Goal: Task Accomplishment & Management: Manage account settings

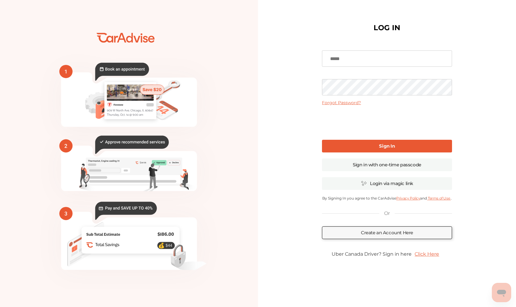
type input "**********"
click at [380, 148] on b "Sign In" at bounding box center [387, 146] width 16 height 6
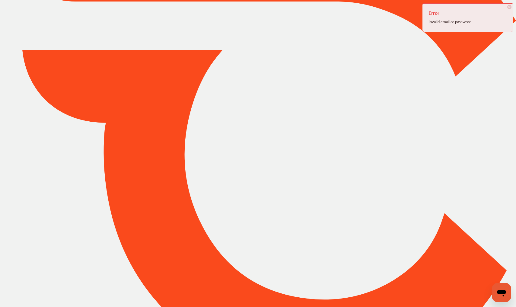
type input "*****"
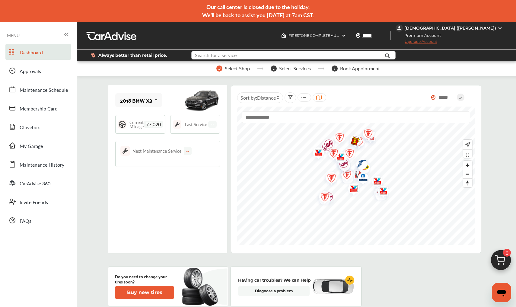
click at [258, 57] on input "text" at bounding box center [286, 55] width 188 height 9
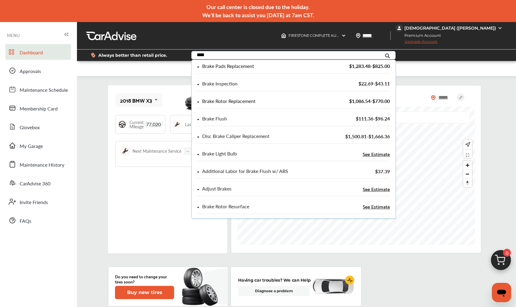
type input "****"
click at [201, 101] on div "Brake Rotor Replacement" at bounding box center [264, 101] width 135 height 5
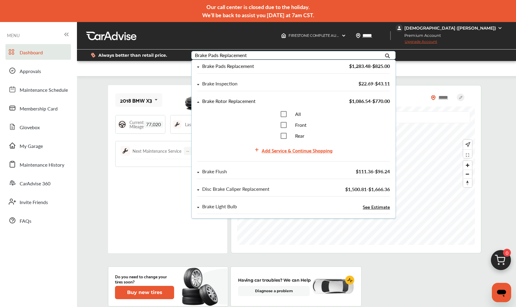
click at [199, 100] on div "Brake Rotor Replacement" at bounding box center [264, 101] width 135 height 5
click at [200, 64] on div "Brake Pads Replacement" at bounding box center [264, 66] width 135 height 5
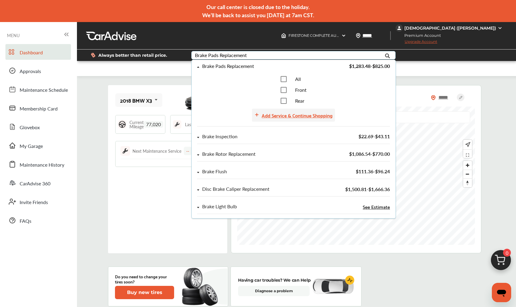
click at [313, 114] on div "Add Service & Continue Shopping" at bounding box center [296, 115] width 71 height 8
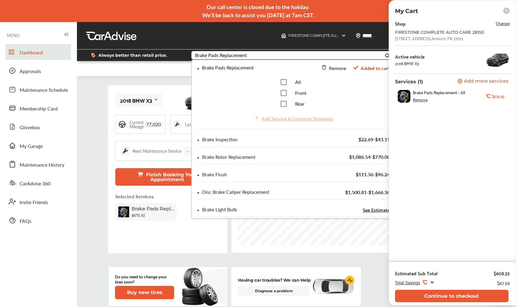
click at [197, 68] on icon at bounding box center [198, 69] width 2 height 4
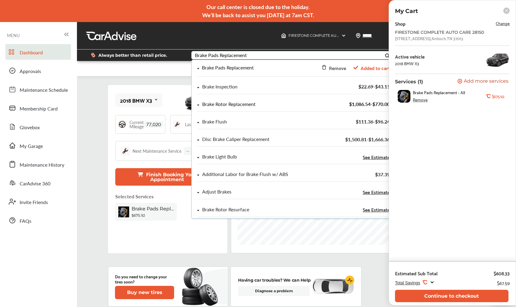
click at [197, 105] on icon at bounding box center [198, 105] width 2 height 4
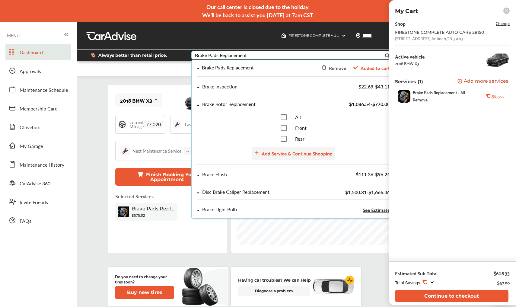
click at [305, 153] on div "Add Service & Continue Shopping" at bounding box center [296, 153] width 71 height 8
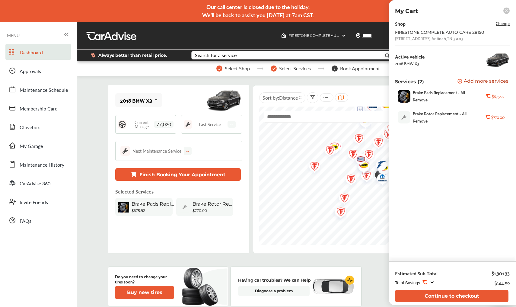
click at [500, 23] on span "Change" at bounding box center [502, 23] width 14 height 7
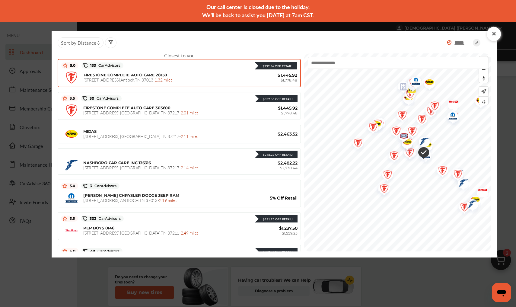
click at [488, 30] on div at bounding box center [493, 34] width 14 height 14
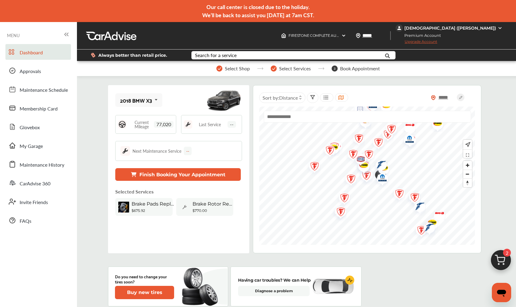
click at [486, 30] on div "[DEMOGRAPHIC_DATA] ([PERSON_NAME])" at bounding box center [450, 27] width 92 height 5
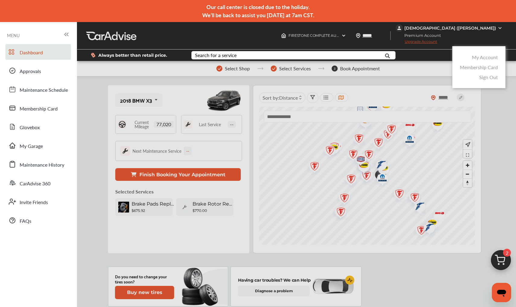
click at [482, 58] on link "My Account" at bounding box center [485, 57] width 26 height 7
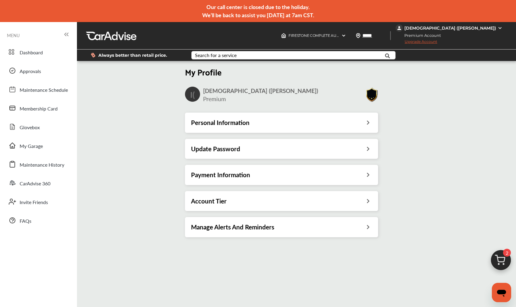
click at [372, 95] on img at bounding box center [371, 94] width 13 height 15
click at [283, 178] on div "Payment Information" at bounding box center [281, 175] width 193 height 20
click at [49, 109] on span "Membership Card" at bounding box center [39, 109] width 38 height 8
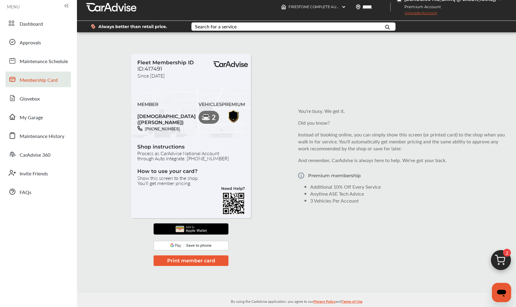
scroll to position [28, 0]
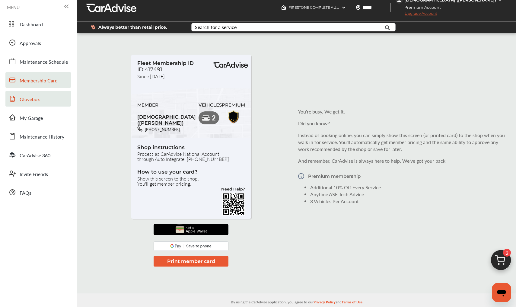
click at [47, 96] on link "Glovebox" at bounding box center [37, 99] width 65 height 16
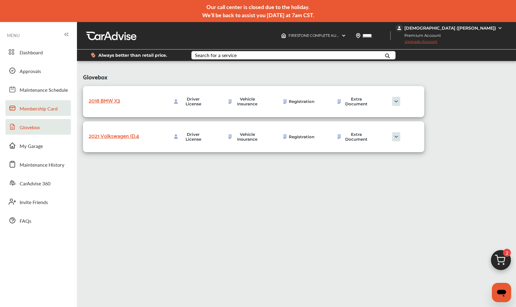
click at [50, 105] on span "Membership Card" at bounding box center [39, 109] width 38 height 8
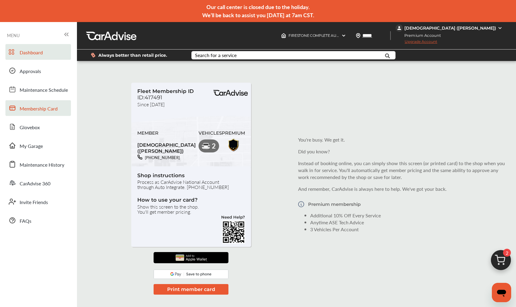
click at [47, 54] on link "Dashboard" at bounding box center [37, 52] width 65 height 16
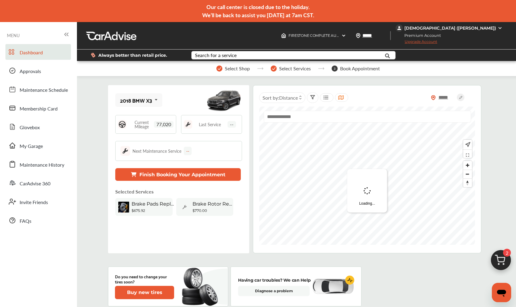
click at [473, 27] on div "[DEMOGRAPHIC_DATA] ([PERSON_NAME])" at bounding box center [450, 27] width 92 height 5
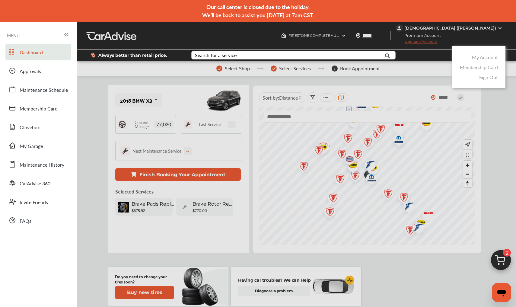
click at [481, 57] on link "My Account" at bounding box center [485, 57] width 26 height 7
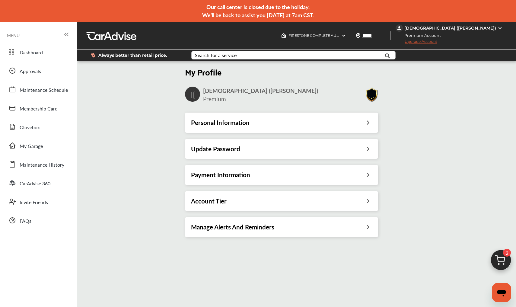
click at [237, 178] on h3 "Payment Information" at bounding box center [220, 175] width 59 height 8
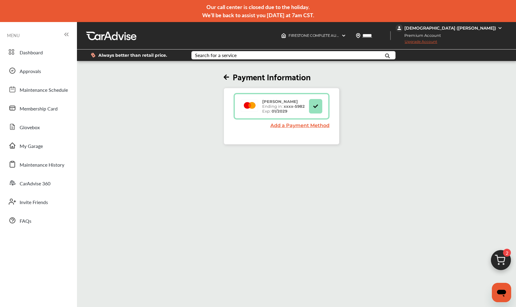
click at [312, 108] on button at bounding box center [315, 106] width 13 height 14
click at [267, 112] on div "[PERSON_NAME] Ending in: xxxx- 5982 Exp: 01/2029" at bounding box center [283, 106] width 49 height 14
click at [228, 78] on icon at bounding box center [225, 77] width 5 height 6
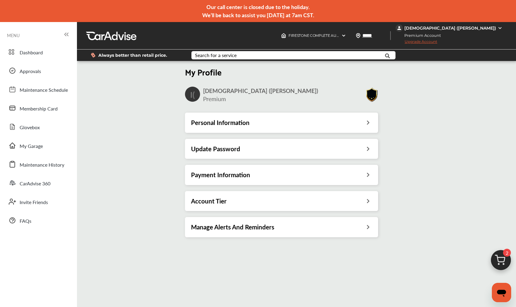
click at [257, 202] on div "Account Tier" at bounding box center [281, 201] width 181 height 8
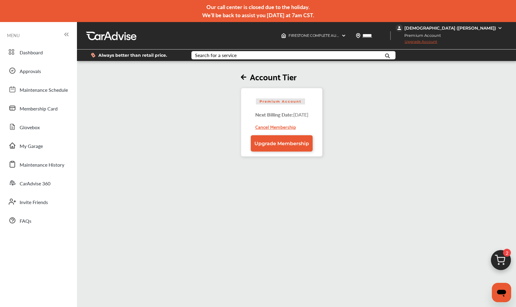
click at [270, 128] on div "Cancel Membership" at bounding box center [283, 124] width 57 height 13
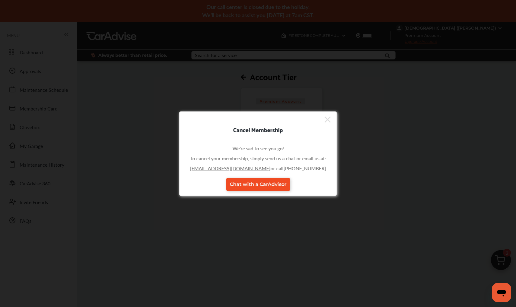
click at [261, 186] on span "Chat with a CarAdvisor" at bounding box center [257, 184] width 57 height 6
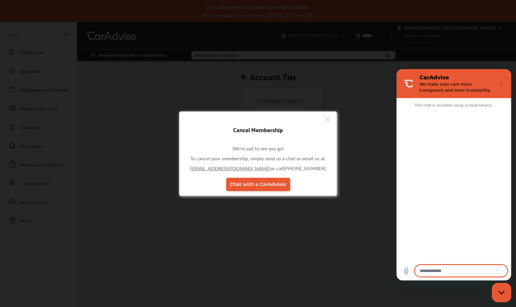
click at [438, 274] on textarea at bounding box center [460, 270] width 93 height 12
type textarea "*"
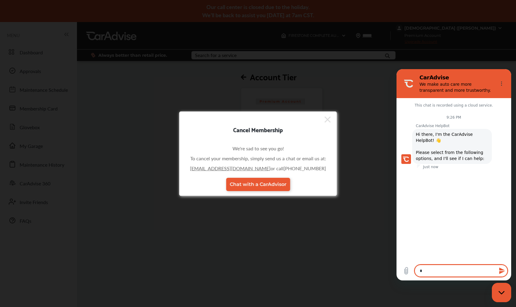
type textarea "**"
type textarea "*"
type textarea "***"
type textarea "*"
type textarea "****"
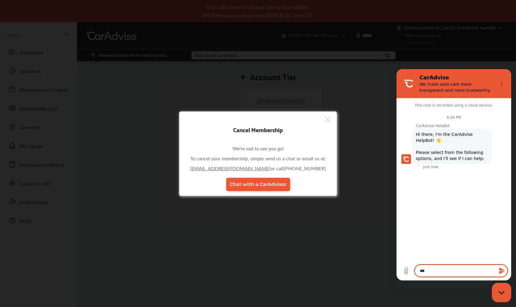
type textarea "*"
type textarea "*****"
type textarea "*"
type textarea "******"
type textarea "*"
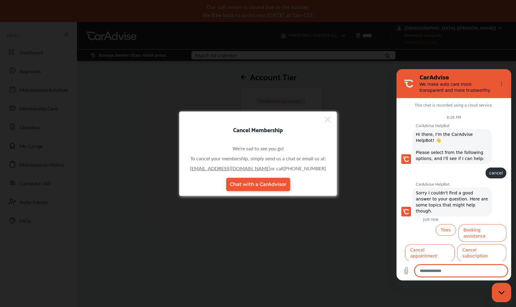
scroll to position [12, 0]
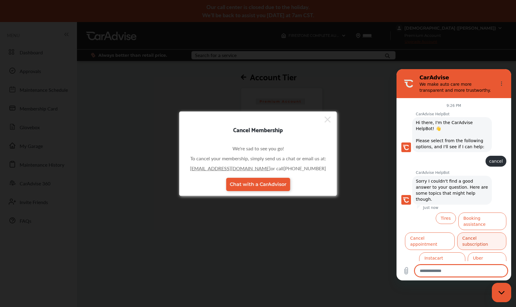
click at [480, 232] on button "Cancel subscription" at bounding box center [481, 240] width 49 height 17
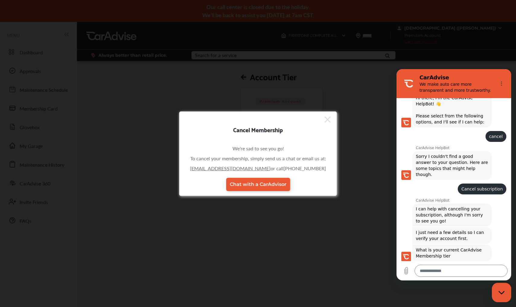
scroll to position [52, 0]
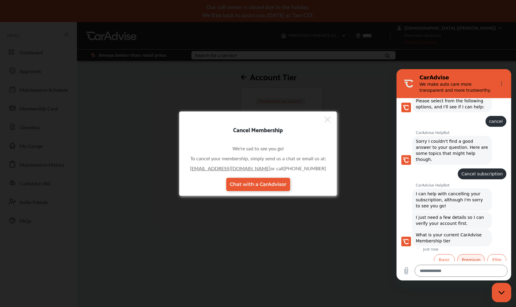
click at [479, 254] on button "Premium" at bounding box center [471, 259] width 28 height 11
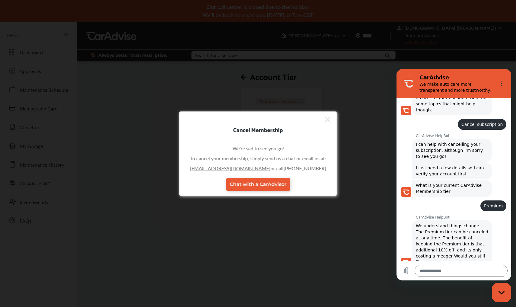
scroll to position [116, 0]
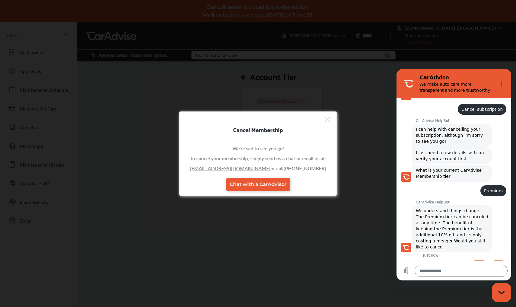
click at [477, 260] on button "Yes" at bounding box center [478, 265] width 17 height 11
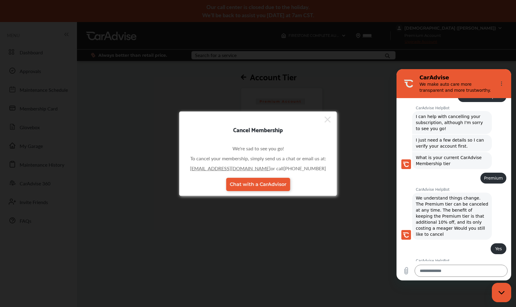
scroll to position [128, 0]
type textarea "*"
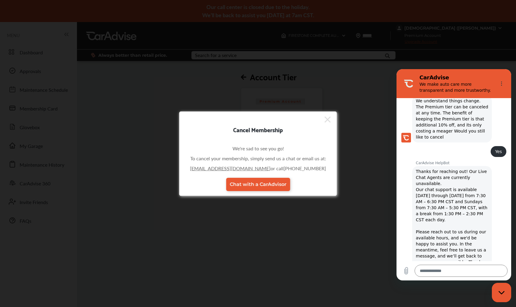
scroll to position [227, 0]
click at [502, 82] on icon "Options menu" at bounding box center [501, 83] width 5 height 5
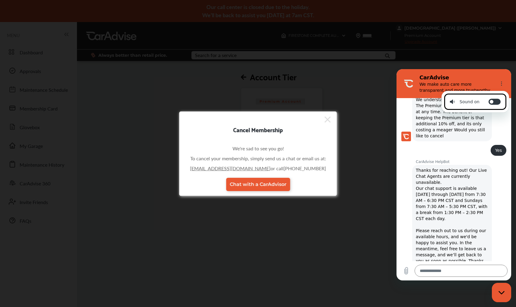
click at [346, 100] on div "Cancel Membership We're sad to see you go! To cancel your membership, simply se…" at bounding box center [258, 153] width 516 height 307
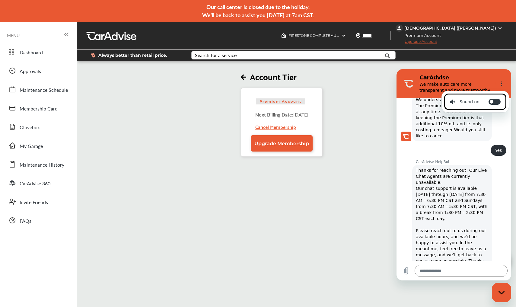
click at [307, 123] on div "Cancel Membership" at bounding box center [283, 124] width 57 height 13
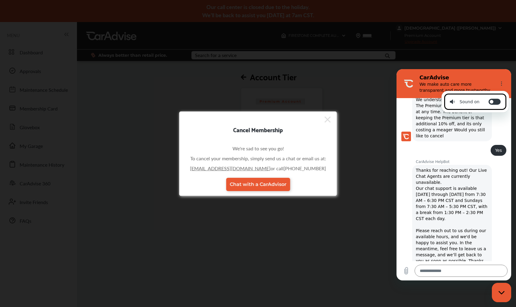
click at [327, 117] on icon at bounding box center [327, 120] width 6 height 10
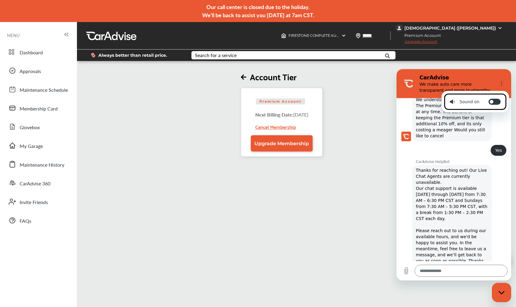
click at [241, 74] on icon at bounding box center [243, 77] width 5 height 6
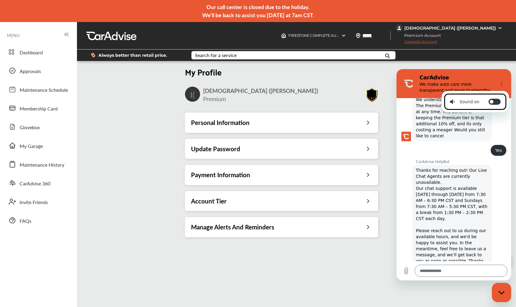
click at [260, 176] on div "Payment Information" at bounding box center [281, 175] width 181 height 8
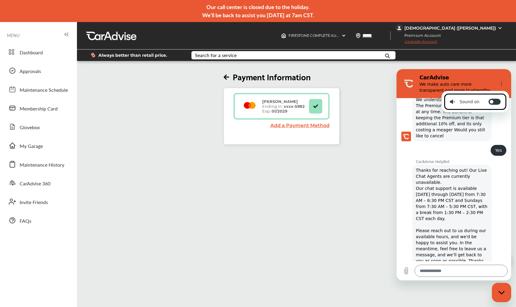
click at [278, 112] on strong "01/2029" at bounding box center [279, 111] width 16 height 5
click at [310, 106] on button at bounding box center [315, 106] width 13 height 14
click at [270, 106] on div "[PERSON_NAME] Ending in: xxxx- 5982 Exp: 01/2029" at bounding box center [283, 106] width 49 height 14
click at [258, 107] on rect at bounding box center [249, 106] width 17 height 12
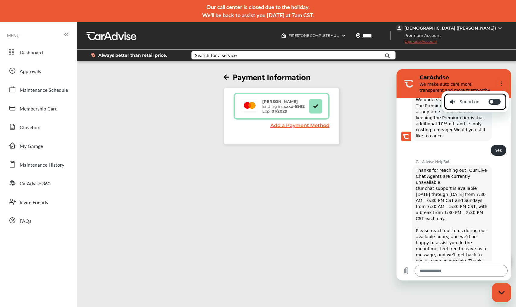
click at [244, 109] on rect at bounding box center [249, 106] width 17 height 12
click at [316, 102] on button at bounding box center [315, 106] width 13 height 14
drag, startPoint x: 321, startPoint y: 106, endPoint x: 334, endPoint y: 103, distance: 13.2
click at [332, 104] on div "[PERSON_NAME] Ending in: xxxx- 5982 Exp: 01/2029 Add a Payment Method" at bounding box center [281, 116] width 116 height 57
click at [470, 30] on div "[DEMOGRAPHIC_DATA] ([PERSON_NAME])" at bounding box center [450, 27] width 92 height 5
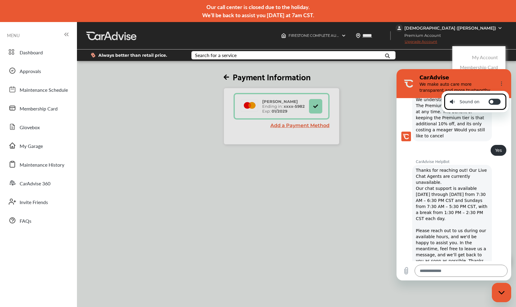
click at [487, 66] on link "Membership Card" at bounding box center [479, 67] width 38 height 7
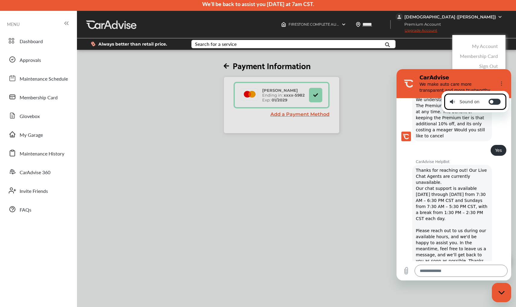
scroll to position [7, 0]
